Goal: Task Accomplishment & Management: Manage account settings

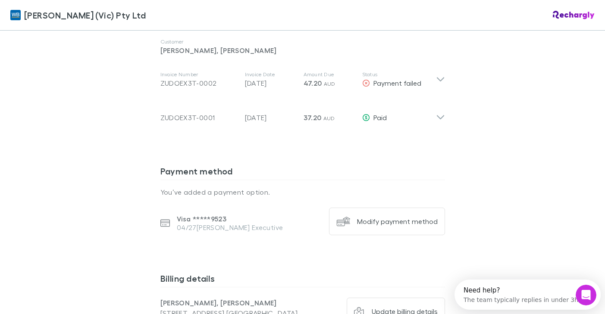
scroll to position [478, 0]
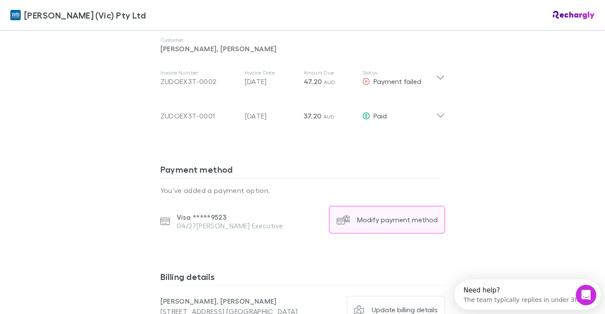
click at [368, 206] on button "Modify payment method" at bounding box center [387, 220] width 116 height 28
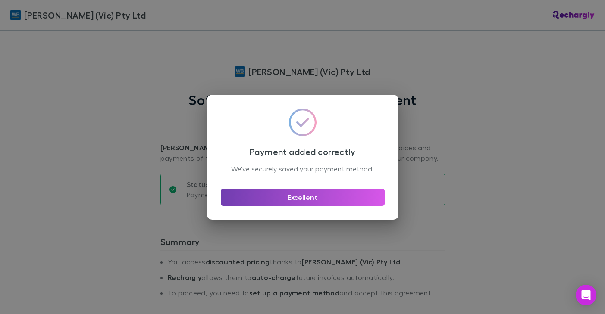
click at [317, 201] on button "Excellent" at bounding box center [303, 197] width 164 height 17
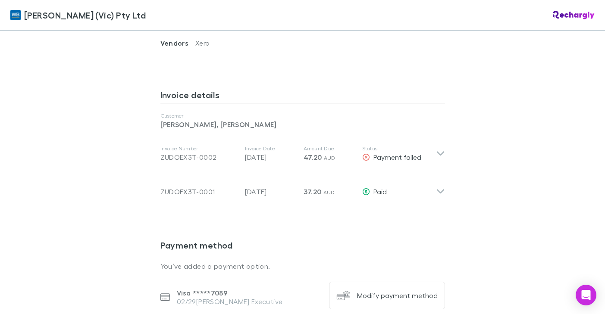
scroll to position [317, 0]
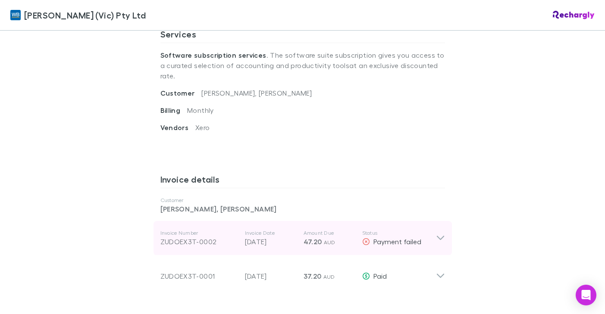
click at [443, 233] on icon at bounding box center [440, 238] width 9 height 10
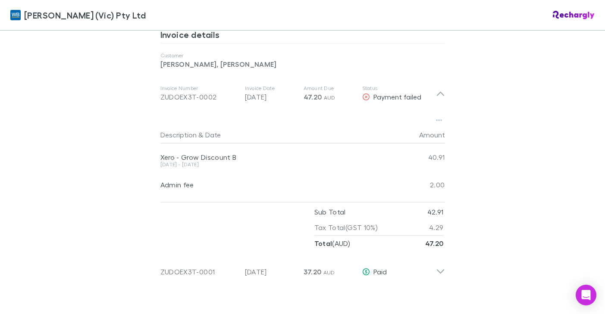
scroll to position [462, 0]
